Goal: Information Seeking & Learning: Learn about a topic

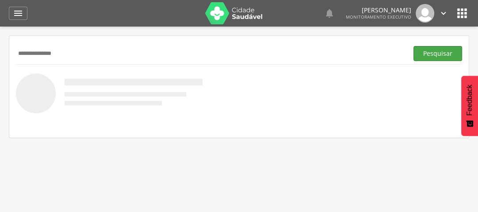
type input "**********"
click at [445, 54] on button "Pesquisar" at bounding box center [437, 53] width 49 height 15
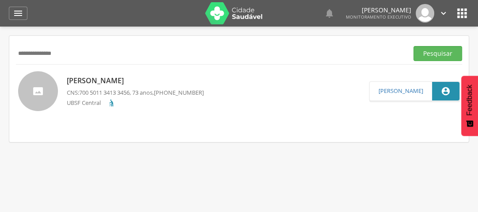
click at [167, 80] on p "[PERSON_NAME]" at bounding box center [135, 81] width 137 height 10
type input "**********"
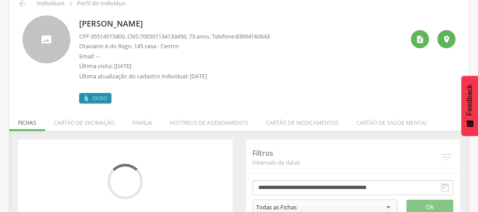
scroll to position [66, 0]
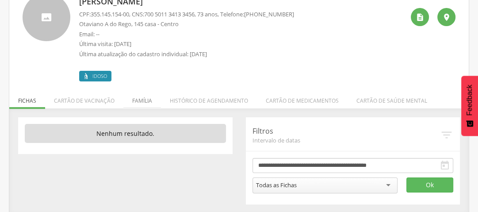
click at [141, 97] on li "Família" at bounding box center [142, 98] width 38 height 21
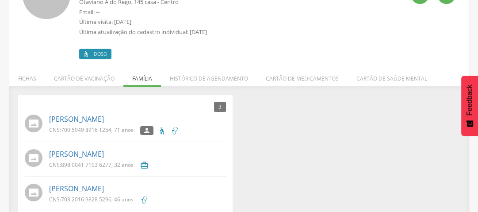
scroll to position [100, 0]
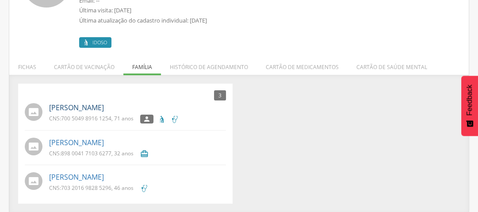
click at [95, 108] on link "[PERSON_NAME]" at bounding box center [76, 107] width 55 height 10
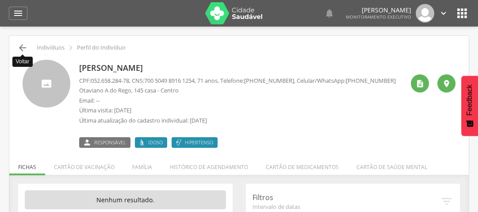
click at [18, 44] on icon "" at bounding box center [22, 47] width 11 height 11
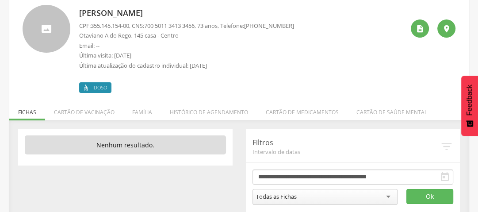
scroll to position [66, 0]
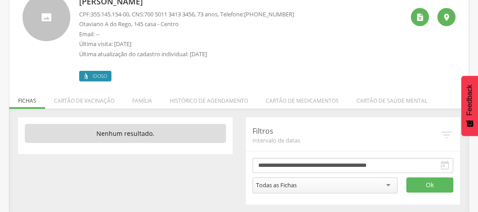
click at [138, 101] on li "Família" at bounding box center [142, 98] width 38 height 21
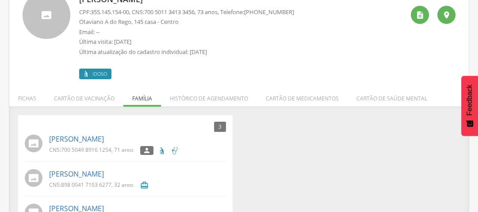
scroll to position [100, 0]
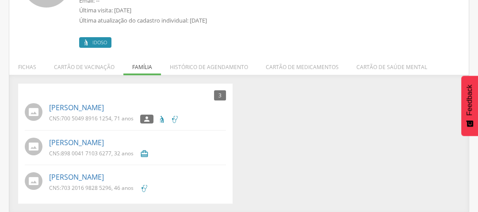
drag, startPoint x: 110, startPoint y: 69, endPoint x: 114, endPoint y: 65, distance: 5.0
click at [112, 67] on li "Cartão de vacinação" at bounding box center [84, 64] width 78 height 21
